Goal: Information Seeking & Learning: Learn about a topic

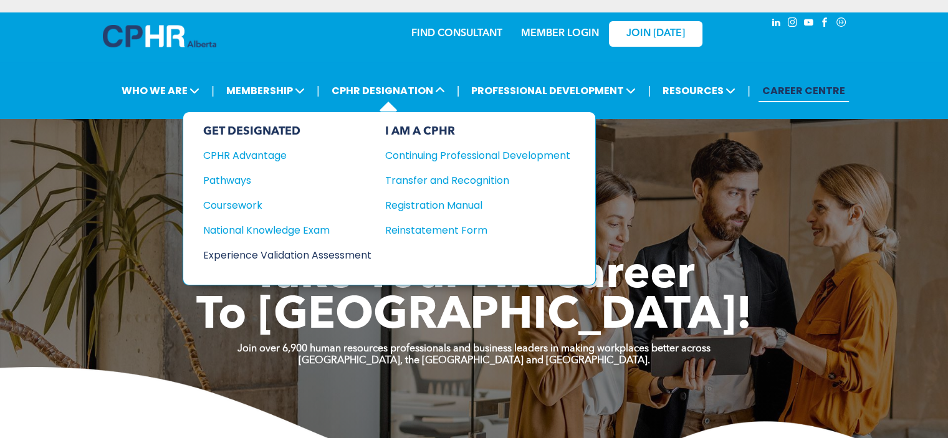
click at [290, 250] on div "Experience Validation Assessment" at bounding box center [278, 255] width 151 height 16
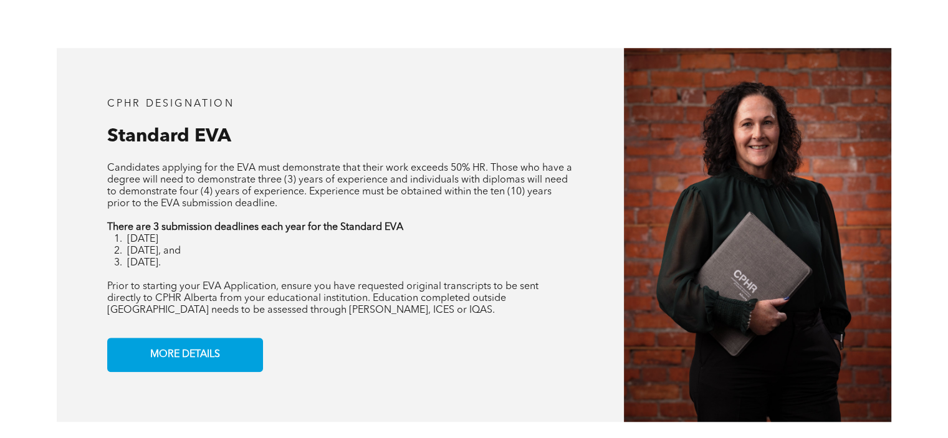
scroll to position [997, 0]
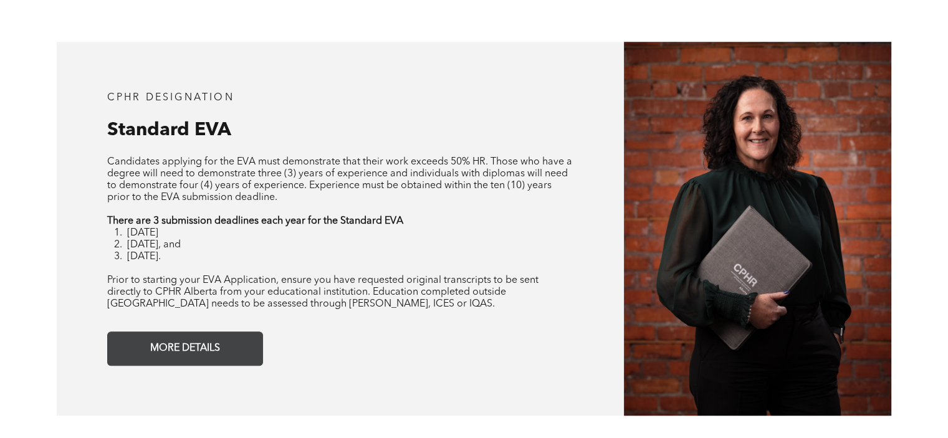
click at [194, 341] on span "MORE DETAILS" at bounding box center [185, 348] width 78 height 24
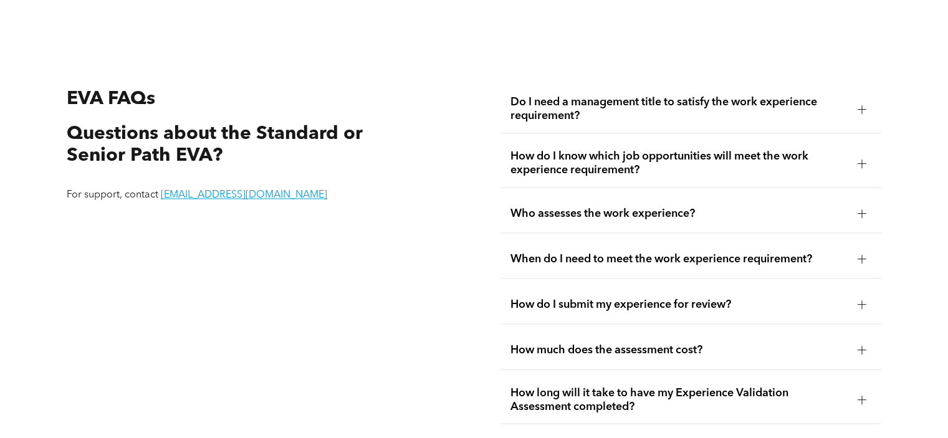
scroll to position [2186, 0]
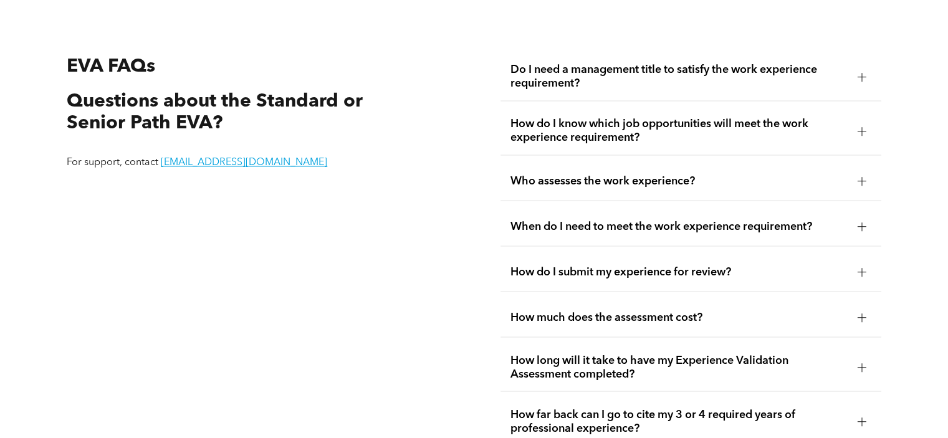
click at [862, 320] on div at bounding box center [861, 317] width 9 height 9
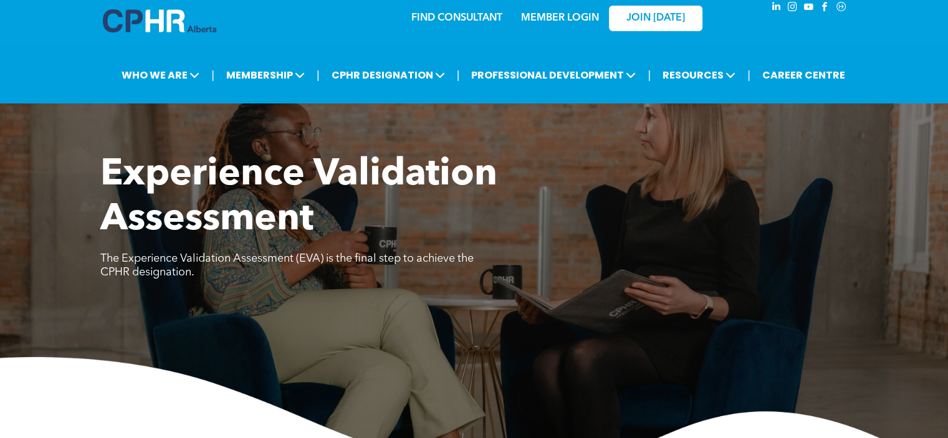
scroll to position [5, 0]
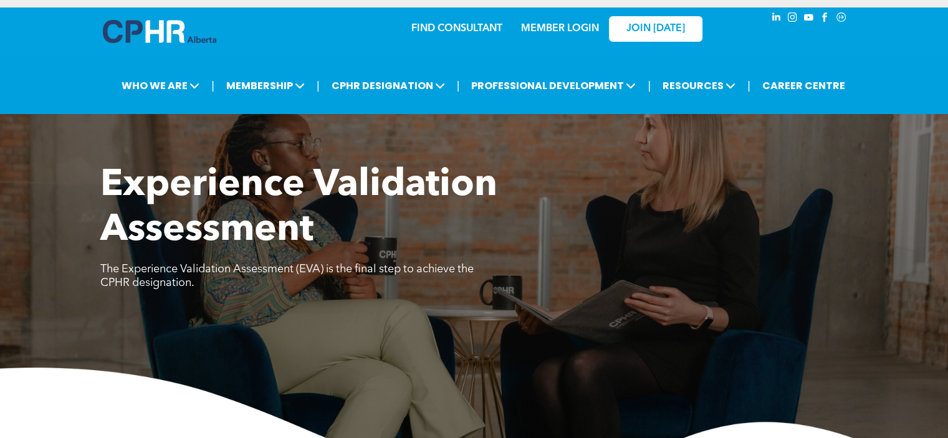
click at [157, 34] on img at bounding box center [159, 31] width 113 height 23
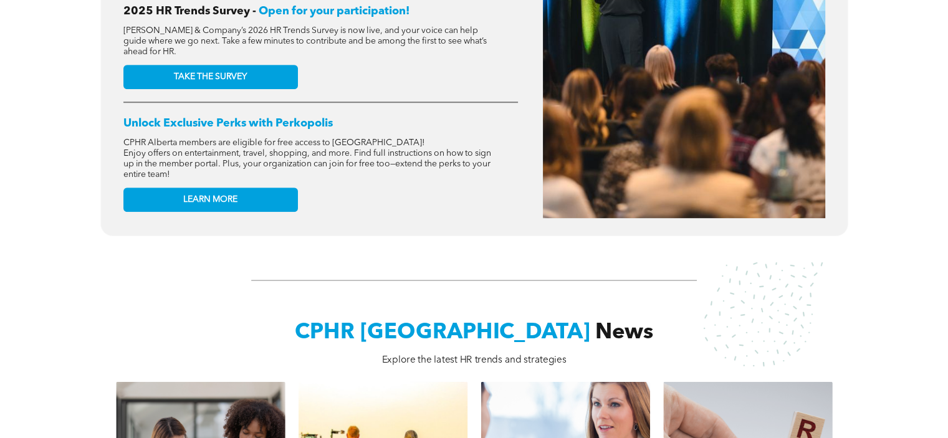
scroll to position [935, 0]
